Goal: Information Seeking & Learning: Learn about a topic

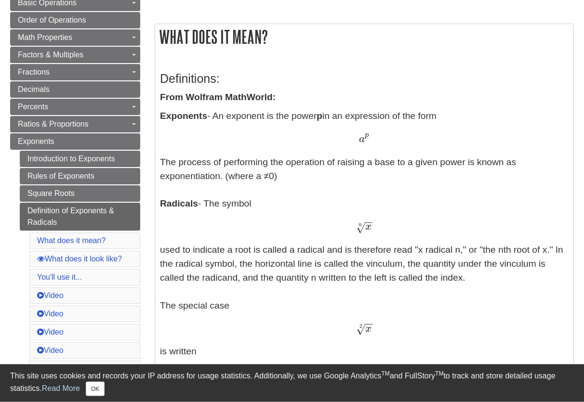
scroll to position [147, 0]
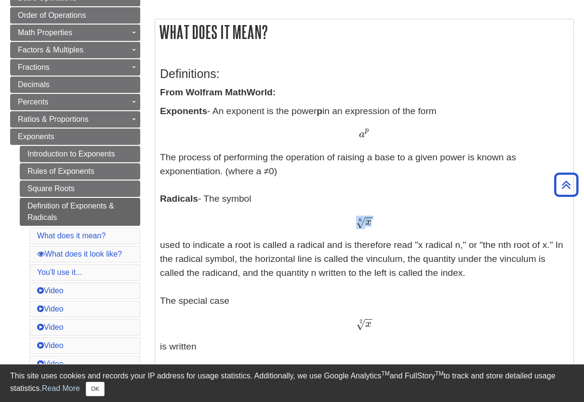
drag, startPoint x: 385, startPoint y: 219, endPoint x: 367, endPoint y: 226, distance: 19.4
click at [367, 226] on div "x − − √ n x n" at bounding box center [364, 222] width 409 height 14
click at [364, 231] on p "Exponents - An exponent is the power p in an expression of the form a p a p The…" at bounding box center [364, 373] width 409 height 536
drag, startPoint x: 364, startPoint y: 232, endPoint x: 361, endPoint y: 223, distance: 9.8
click at [361, 223] on p "Exponents - An exponent is the power p in an expression of the form a p a p The…" at bounding box center [364, 373] width 409 height 536
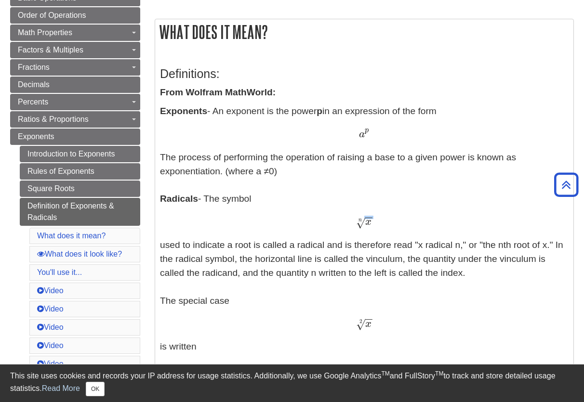
drag, startPoint x: 360, startPoint y: 224, endPoint x: 370, endPoint y: 225, distance: 9.2
click at [370, 225] on span "x − − √ n" at bounding box center [364, 225] width 17 height 0
click at [375, 232] on p "Exponents - An exponent is the power p in an expression of the form a p a p The…" at bounding box center [364, 373] width 409 height 536
drag, startPoint x: 374, startPoint y: 228, endPoint x: 368, endPoint y: 226, distance: 6.6
click at [368, 226] on div "x − − √ n x n" at bounding box center [364, 222] width 409 height 14
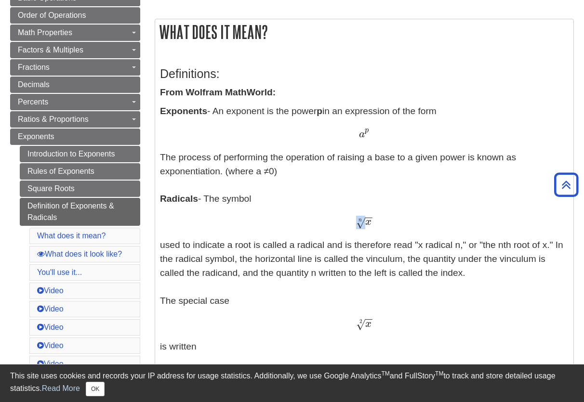
click at [364, 223] on span "√" at bounding box center [360, 222] width 9 height 13
click at [389, 206] on p "Exponents - An exponent is the power p in an expression of the form a p a p The…" at bounding box center [364, 373] width 409 height 536
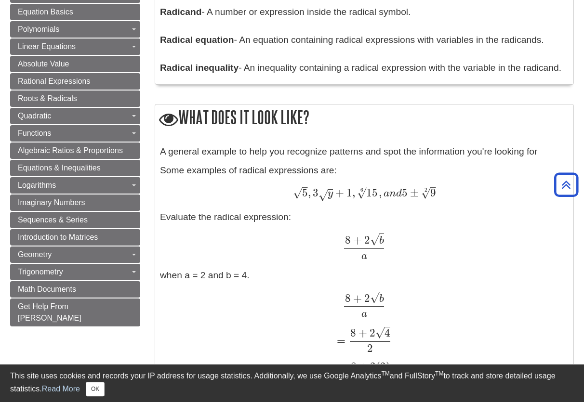
scroll to position [737, 0]
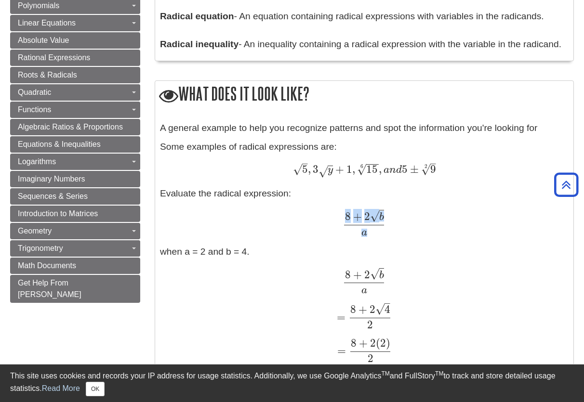
drag, startPoint x: 398, startPoint y: 219, endPoint x: 349, endPoint y: 230, distance: 49.9
click at [349, 230] on div "8 + 2 b √ a 8 + 2 b a" at bounding box center [364, 223] width 409 height 26
click at [414, 206] on div "A general example to help you recognize patterns and spot the information you'r…" at bounding box center [364, 274] width 409 height 306
drag, startPoint x: 372, startPoint y: 218, endPoint x: 376, endPoint y: 218, distance: 4.8
click at [376, 218] on span "√" at bounding box center [374, 216] width 9 height 13
